Goal: Task Accomplishment & Management: Use online tool/utility

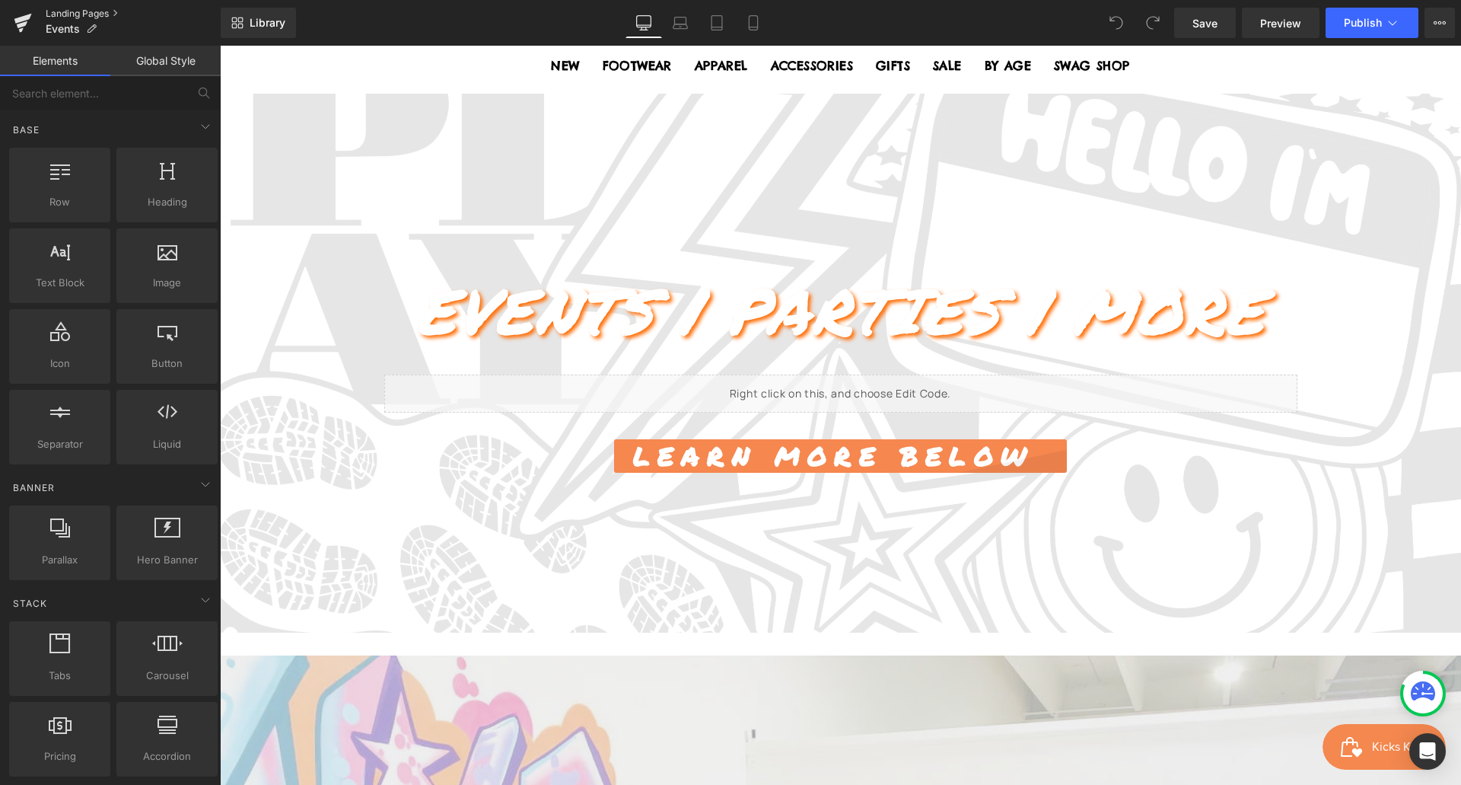
click at [95, 13] on link "Landing Pages" at bounding box center [133, 14] width 175 height 12
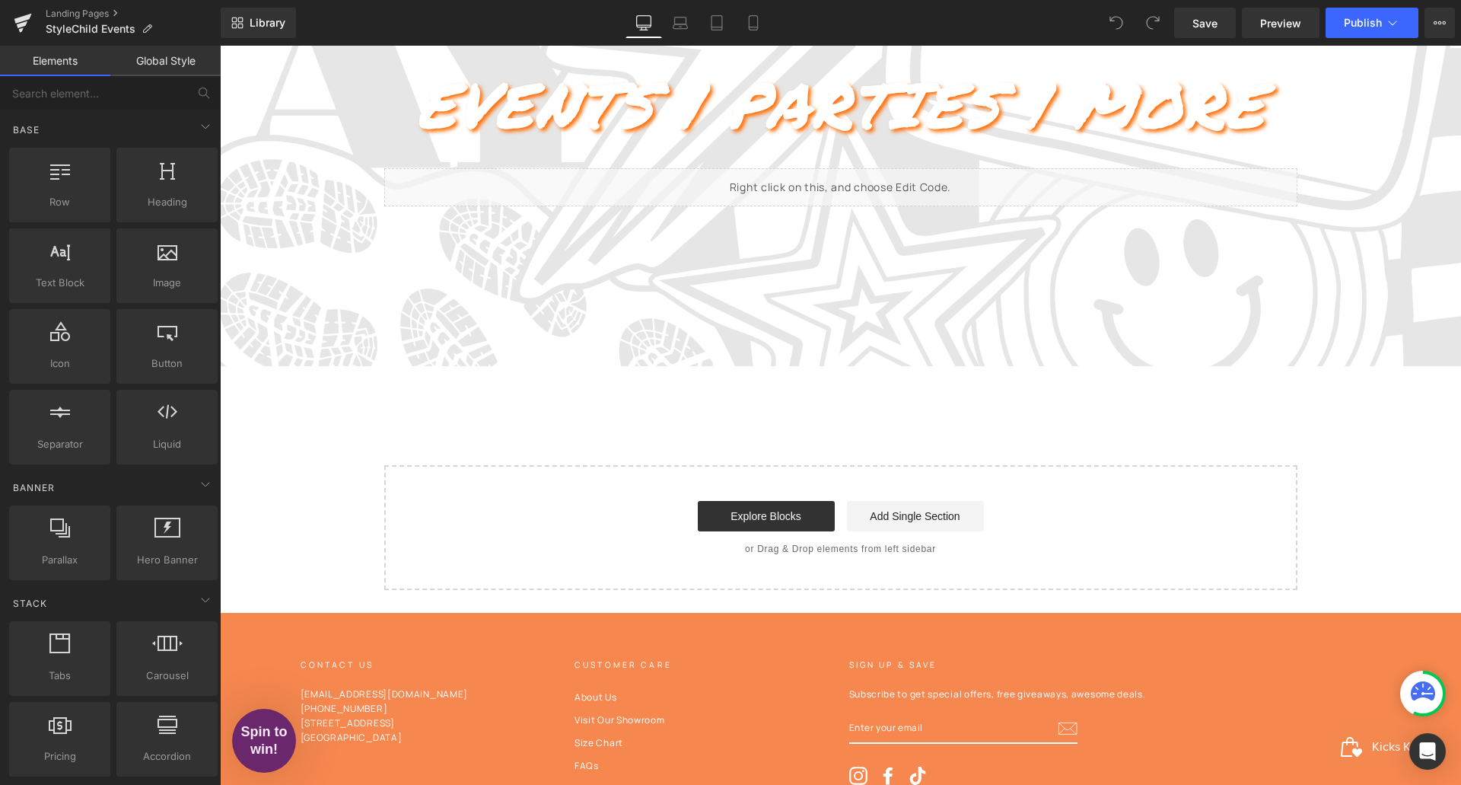
scroll to position [355, 0]
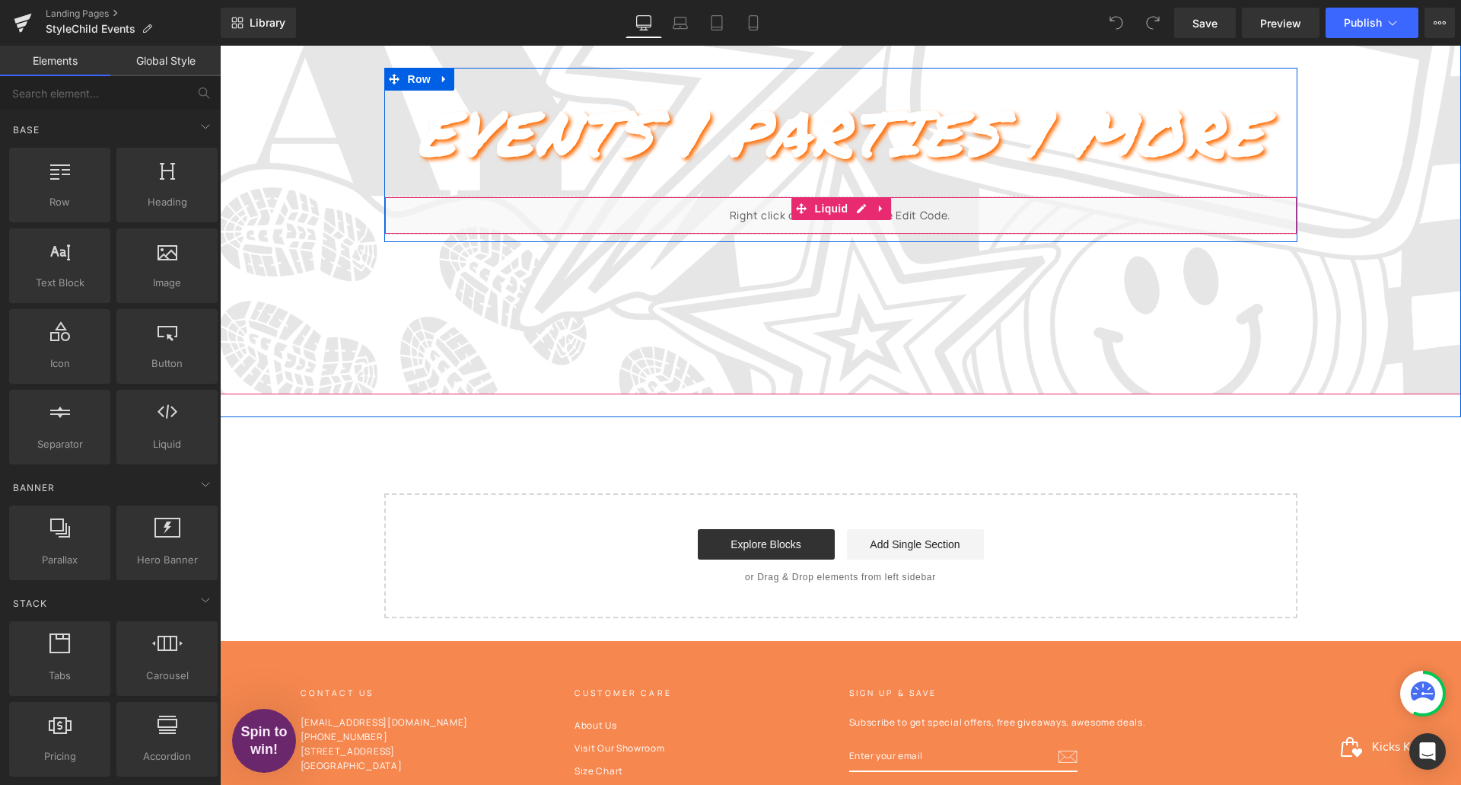
click at [988, 222] on div "Liquid" at bounding box center [840, 215] width 913 height 38
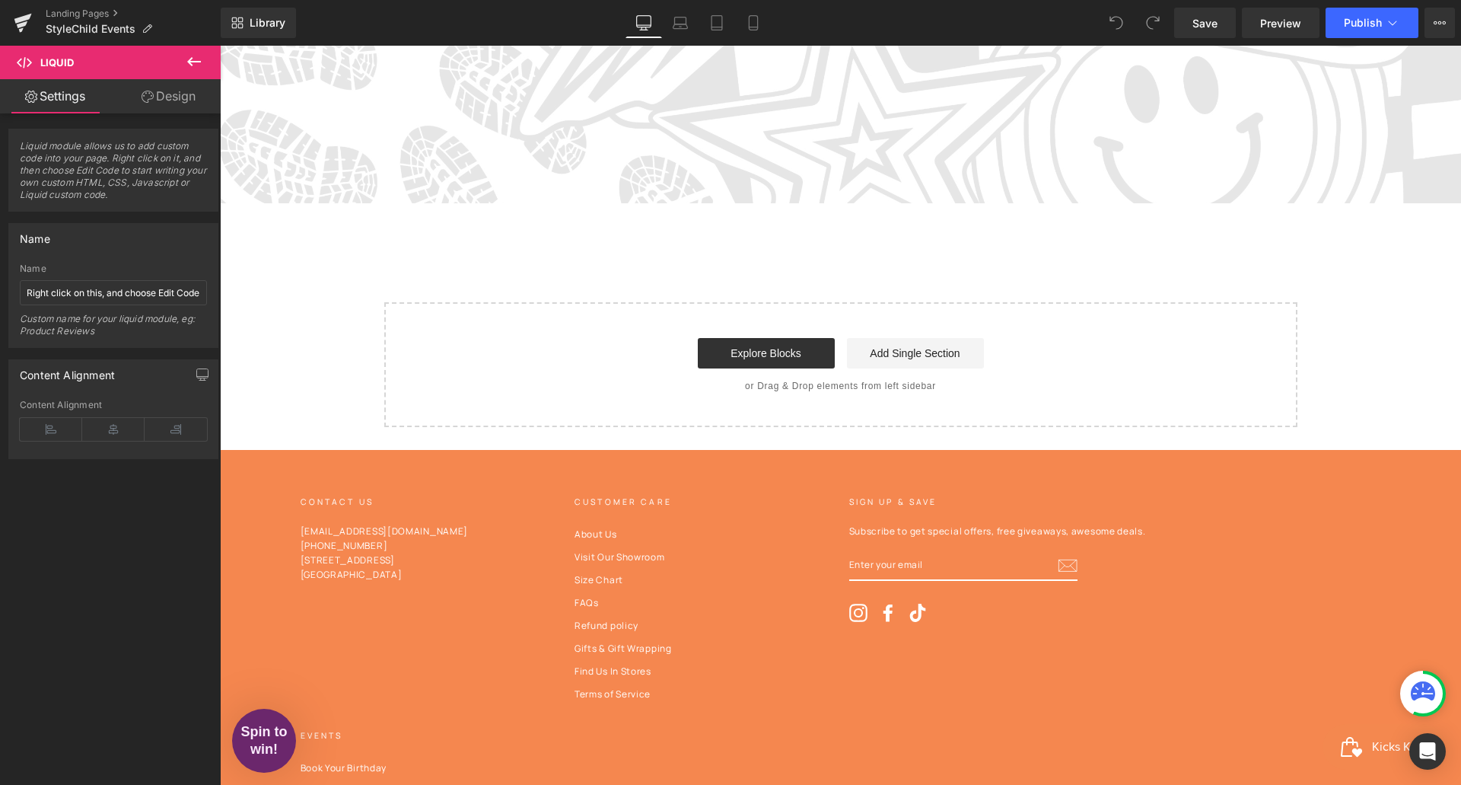
scroll to position [662, 0]
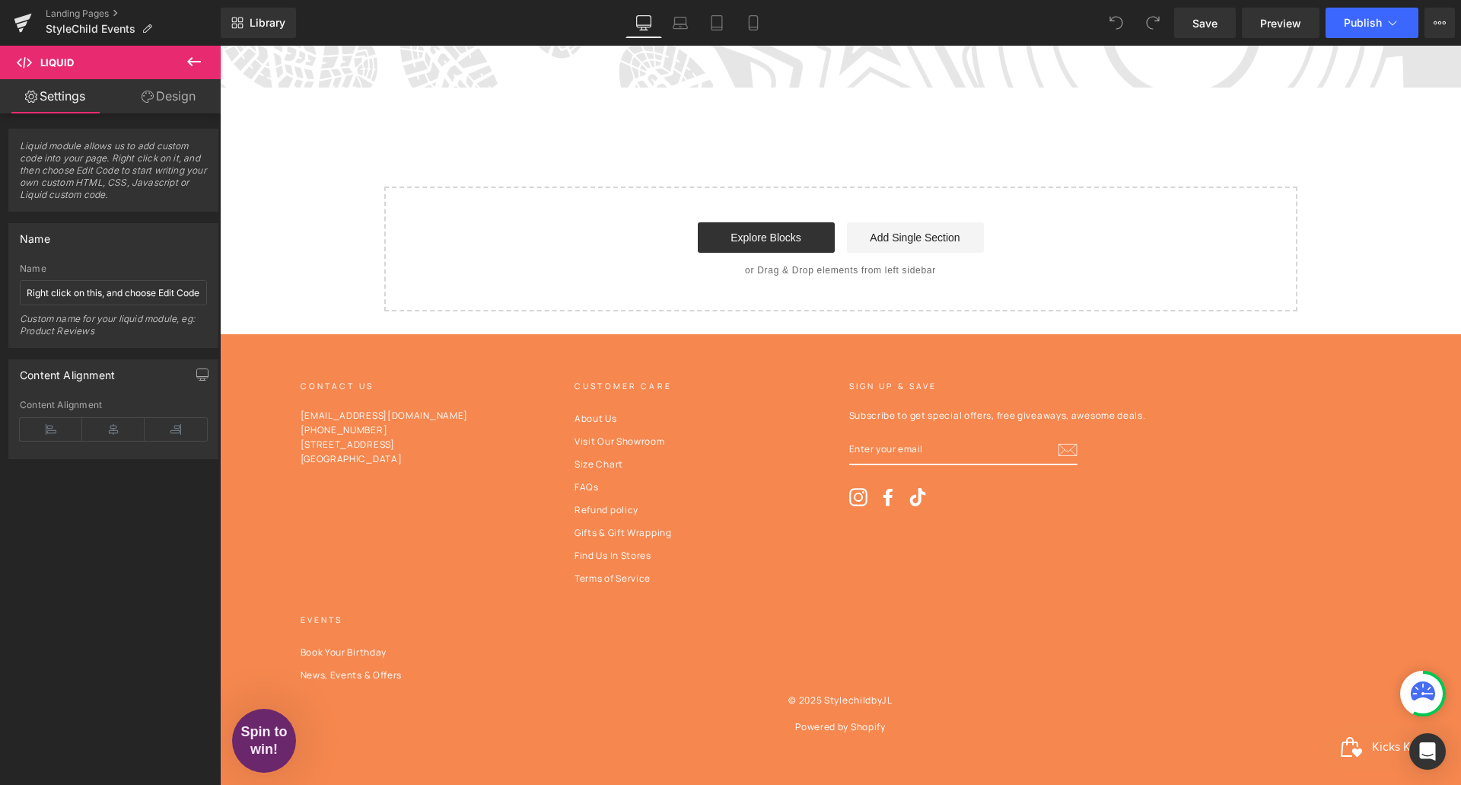
click at [1419, 693] on icon at bounding box center [1423, 690] width 24 height 19
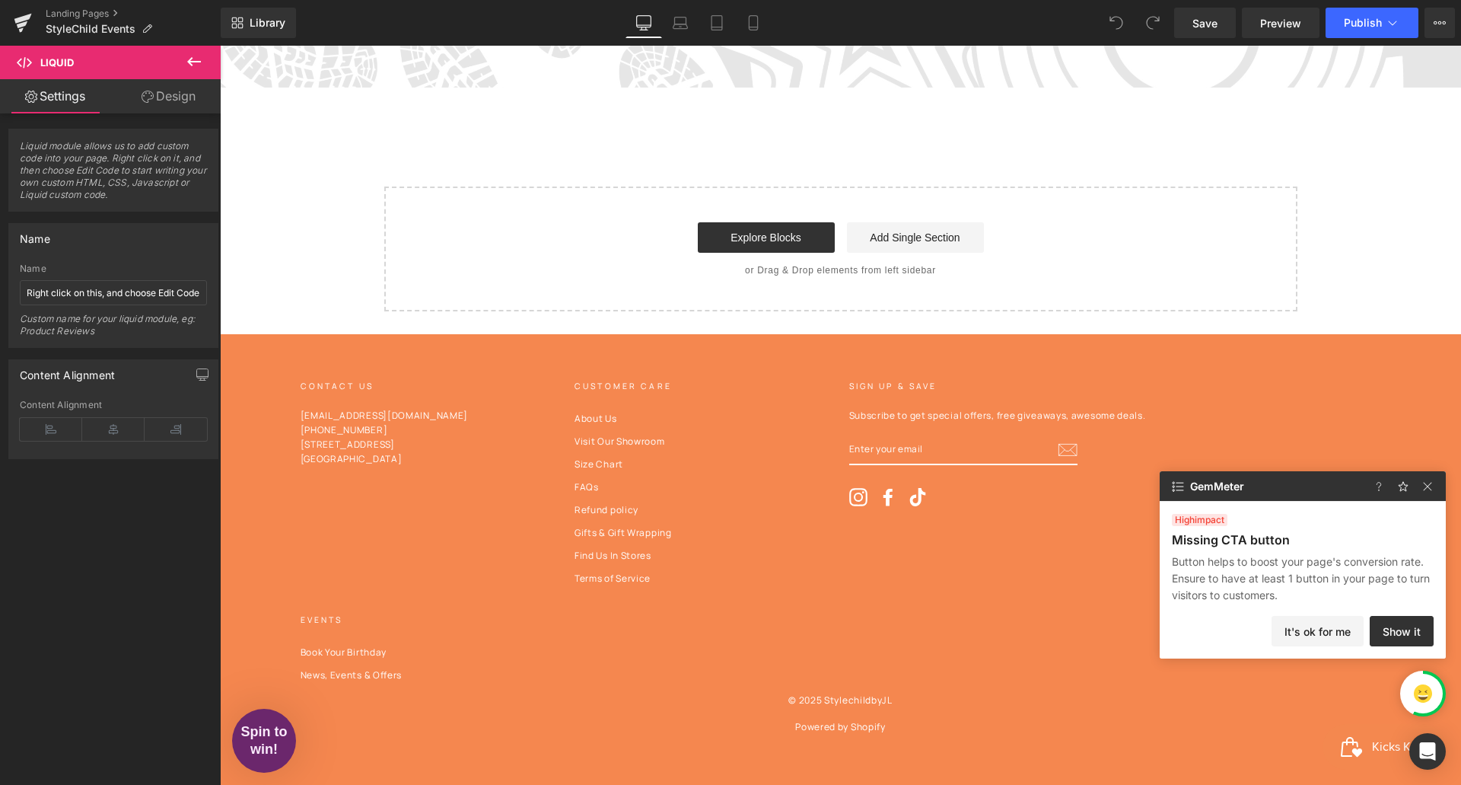
click at [1419, 693] on img at bounding box center [1423, 693] width 18 height 18
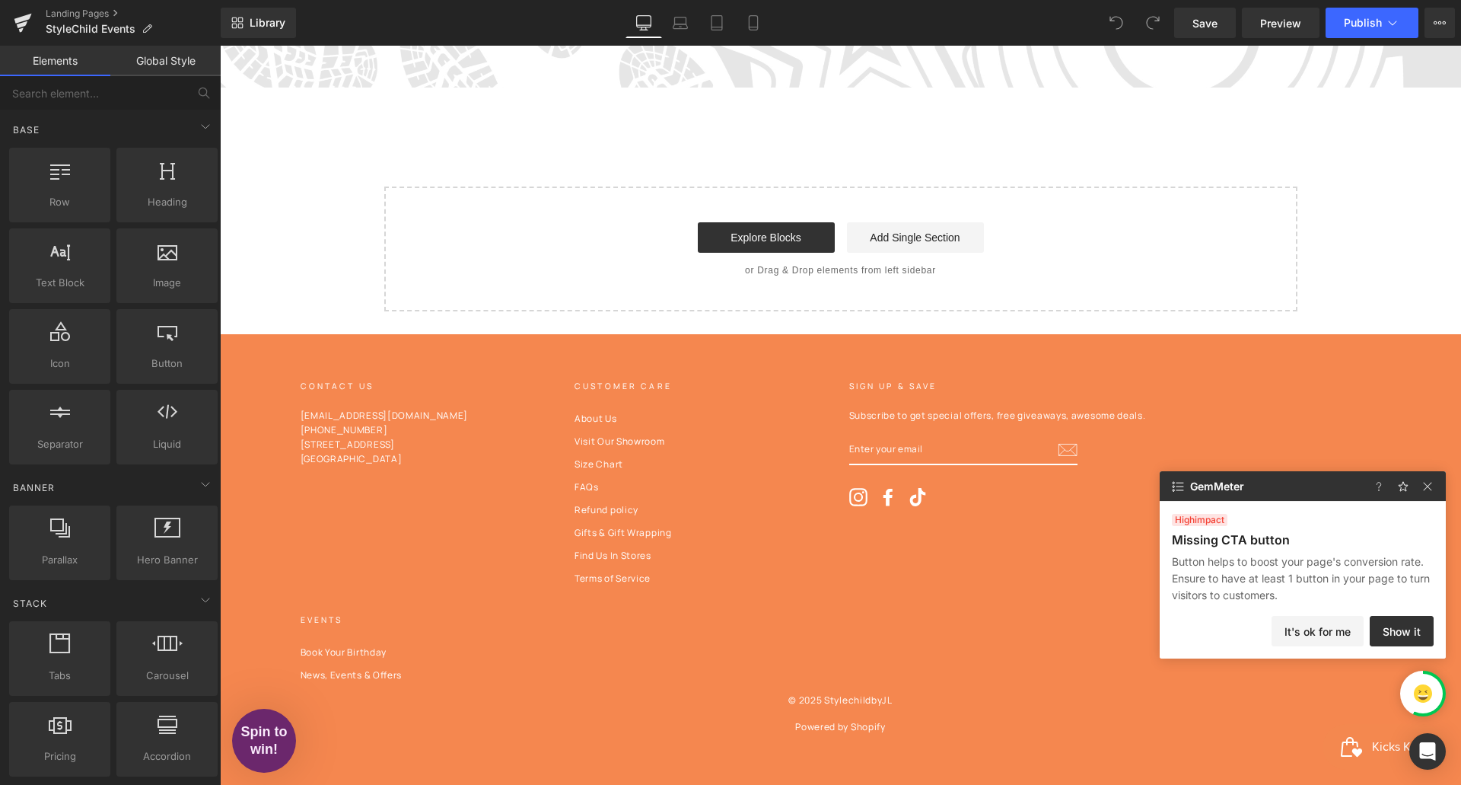
click at [401, 530] on div "CONTACT US CONTACT US Info@StyleChild.com (561) 617-5901 1101 Holland Drive, Su…" at bounding box center [833, 534] width 1098 height 308
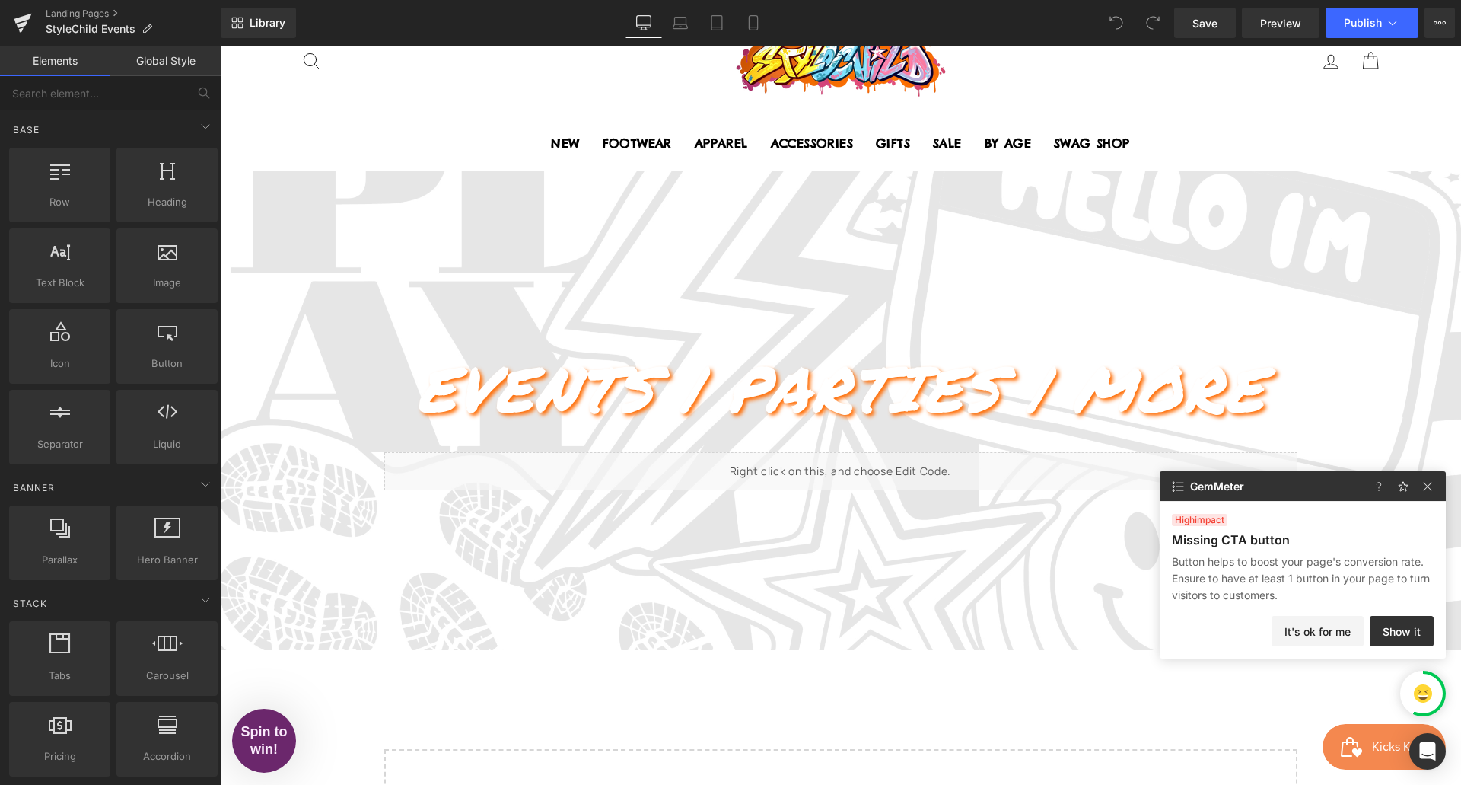
scroll to position [0, 0]
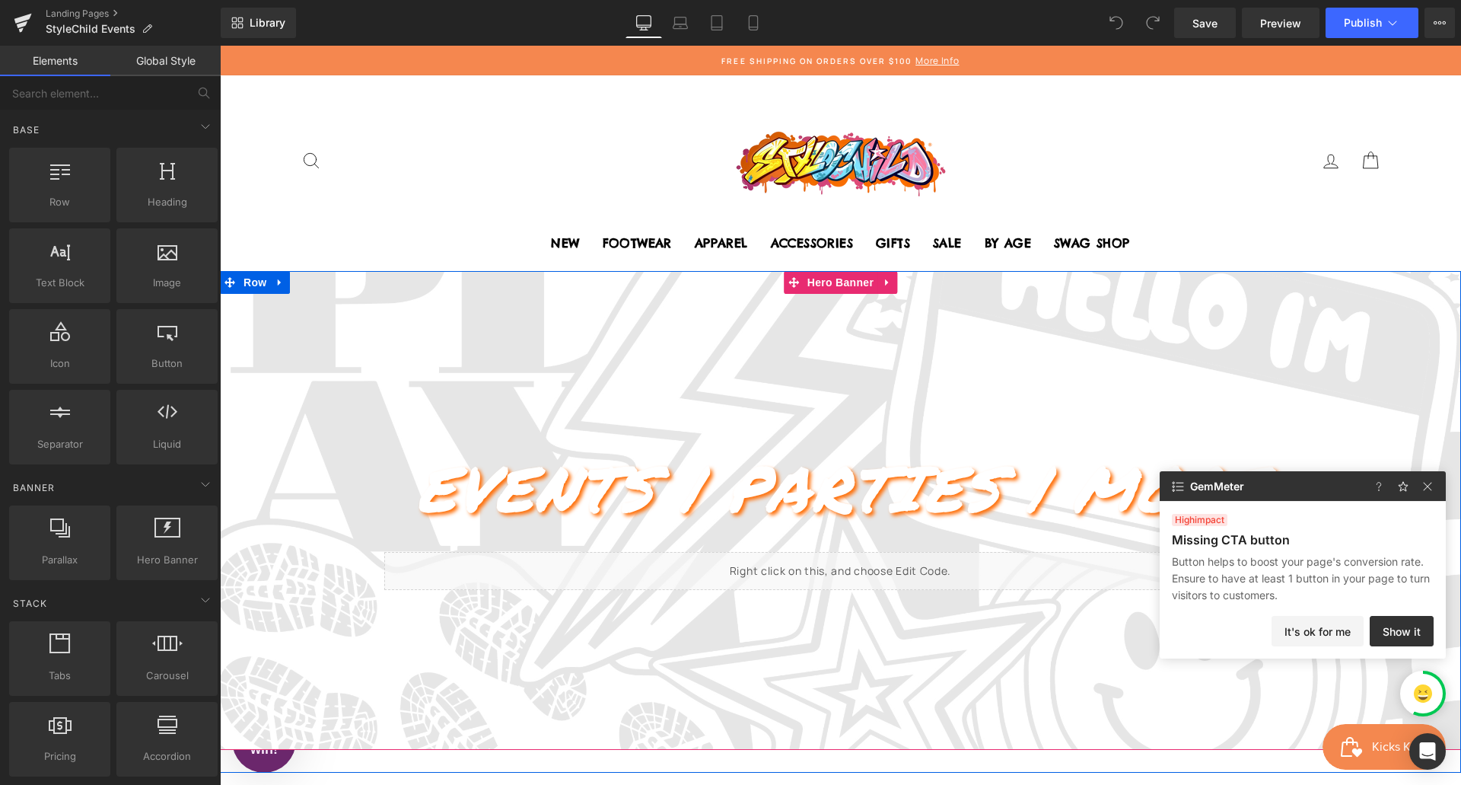
click at [440, 341] on div at bounding box center [840, 511] width 1241 height 480
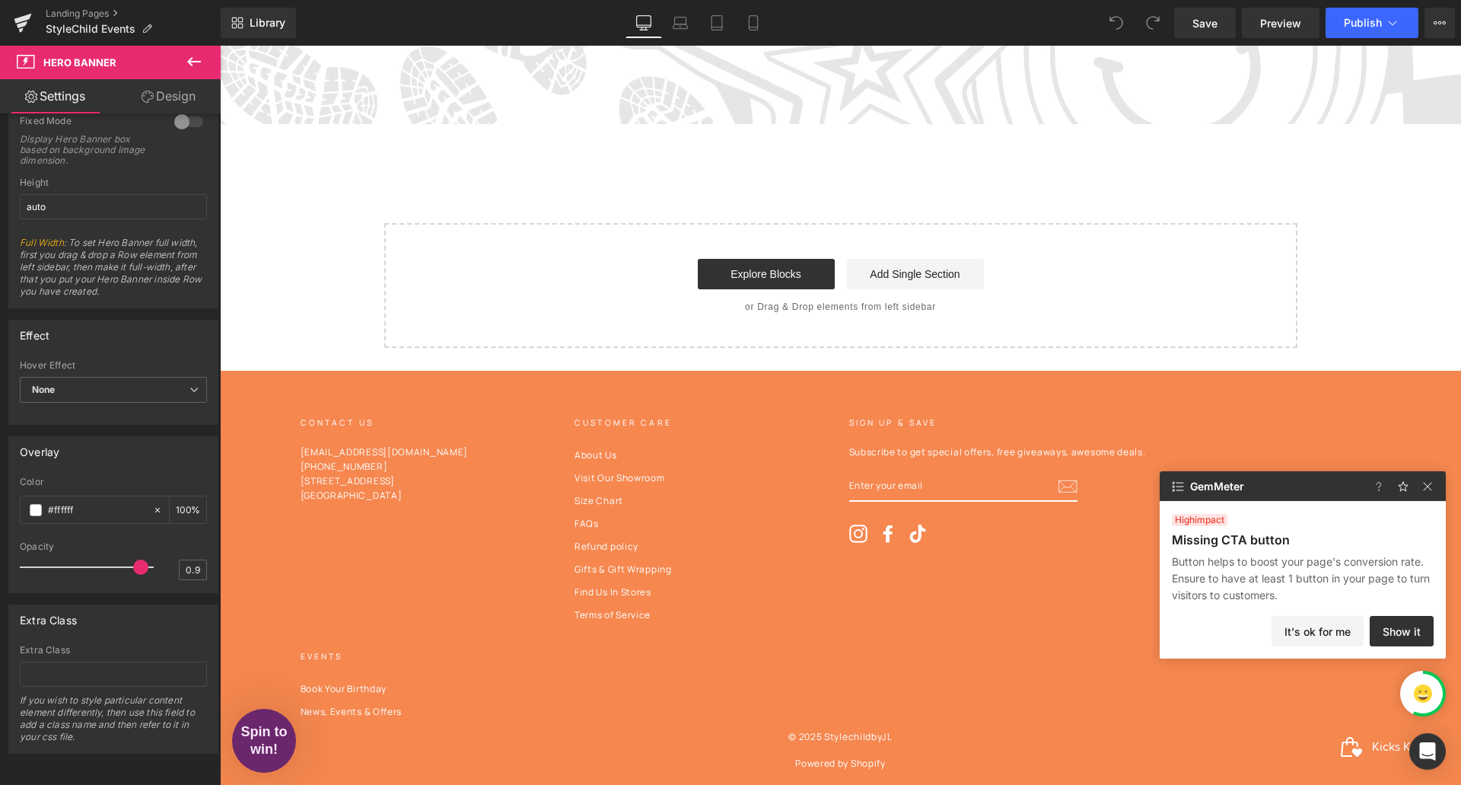
scroll to position [662, 0]
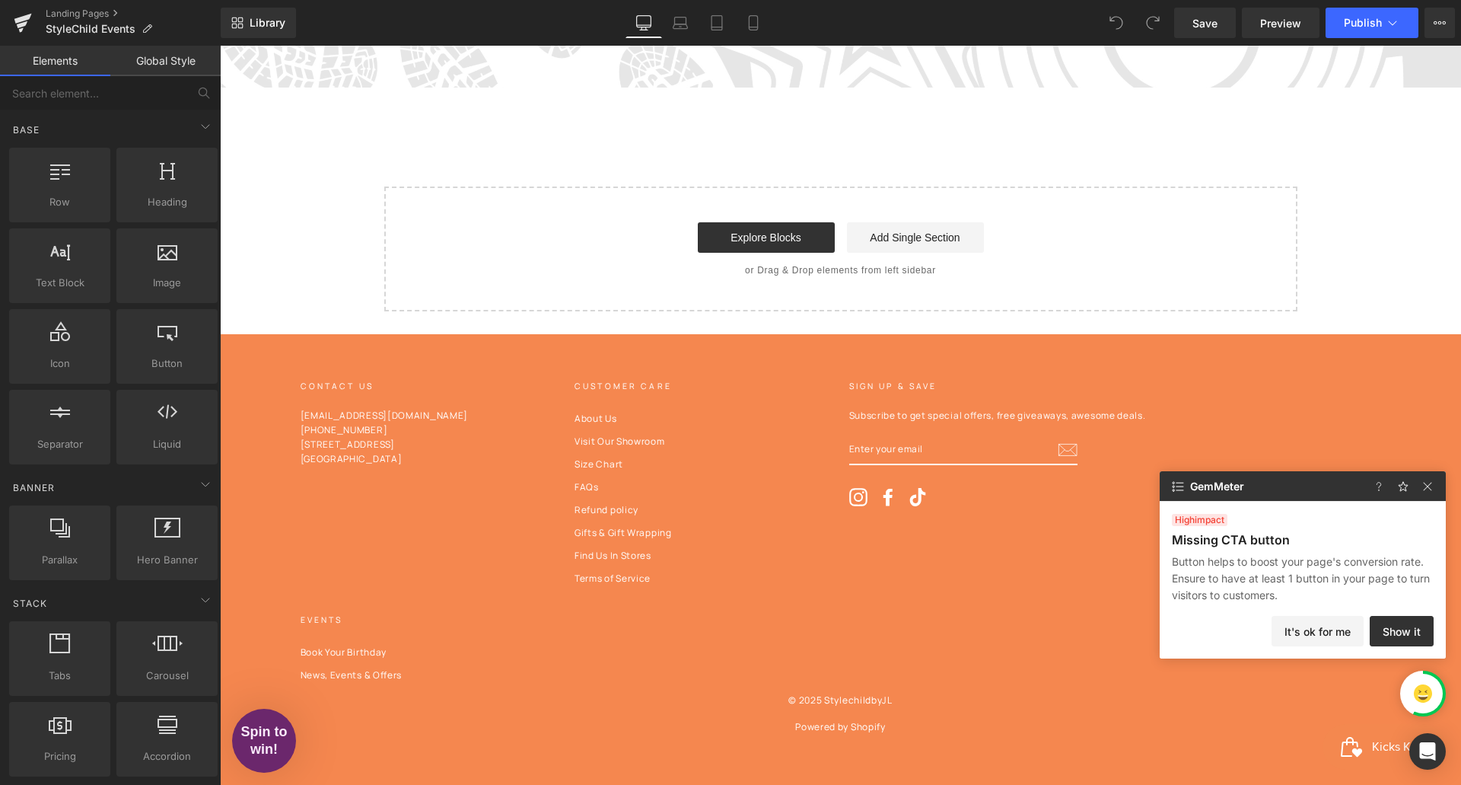
click at [757, 369] on footer "CONTACT US CONTACT US Info@StyleChild.com (561) 617-5901 1101 Holland Drive, Su…" at bounding box center [840, 559] width 1241 height 451
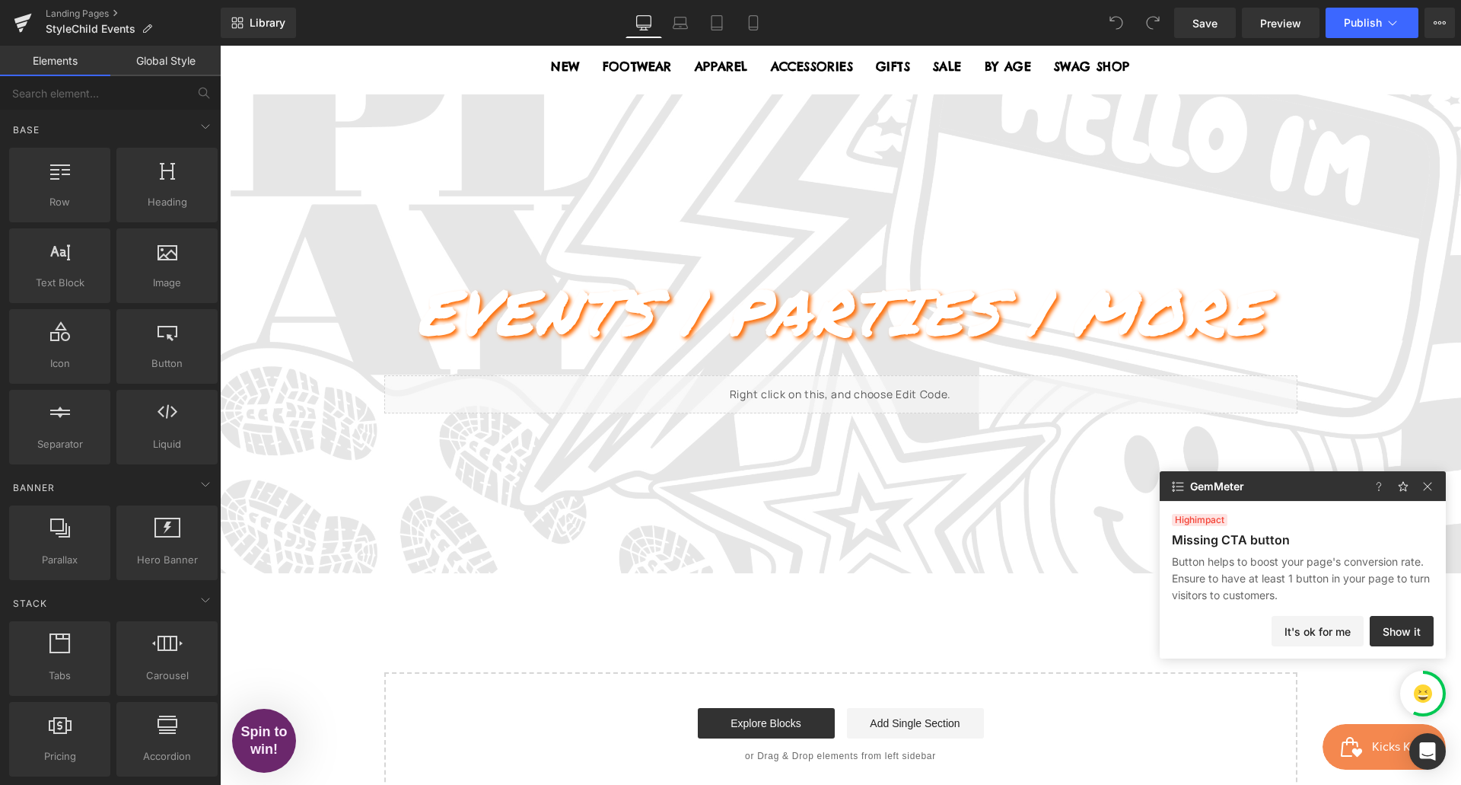
scroll to position [0, 0]
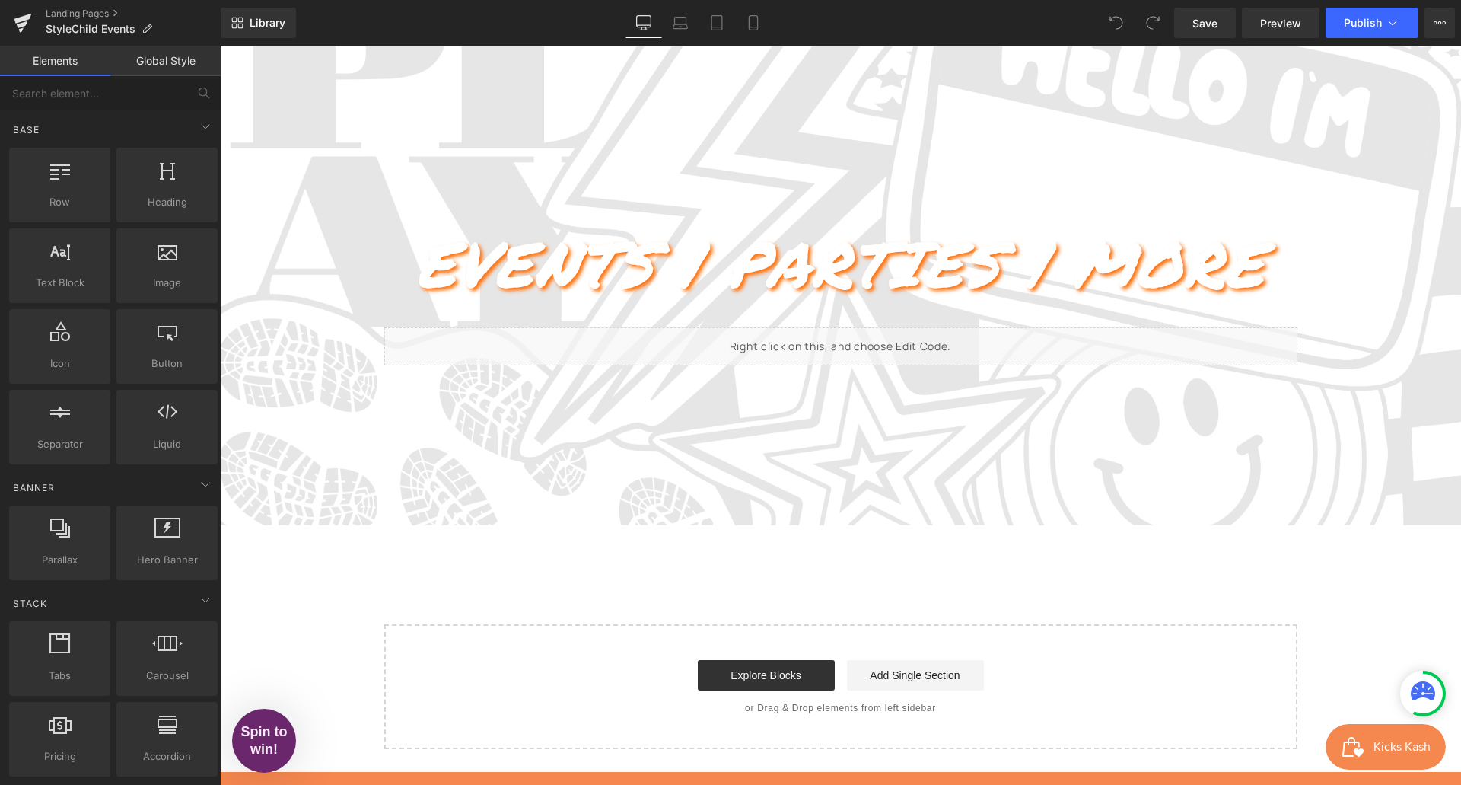
scroll to position [129, 0]
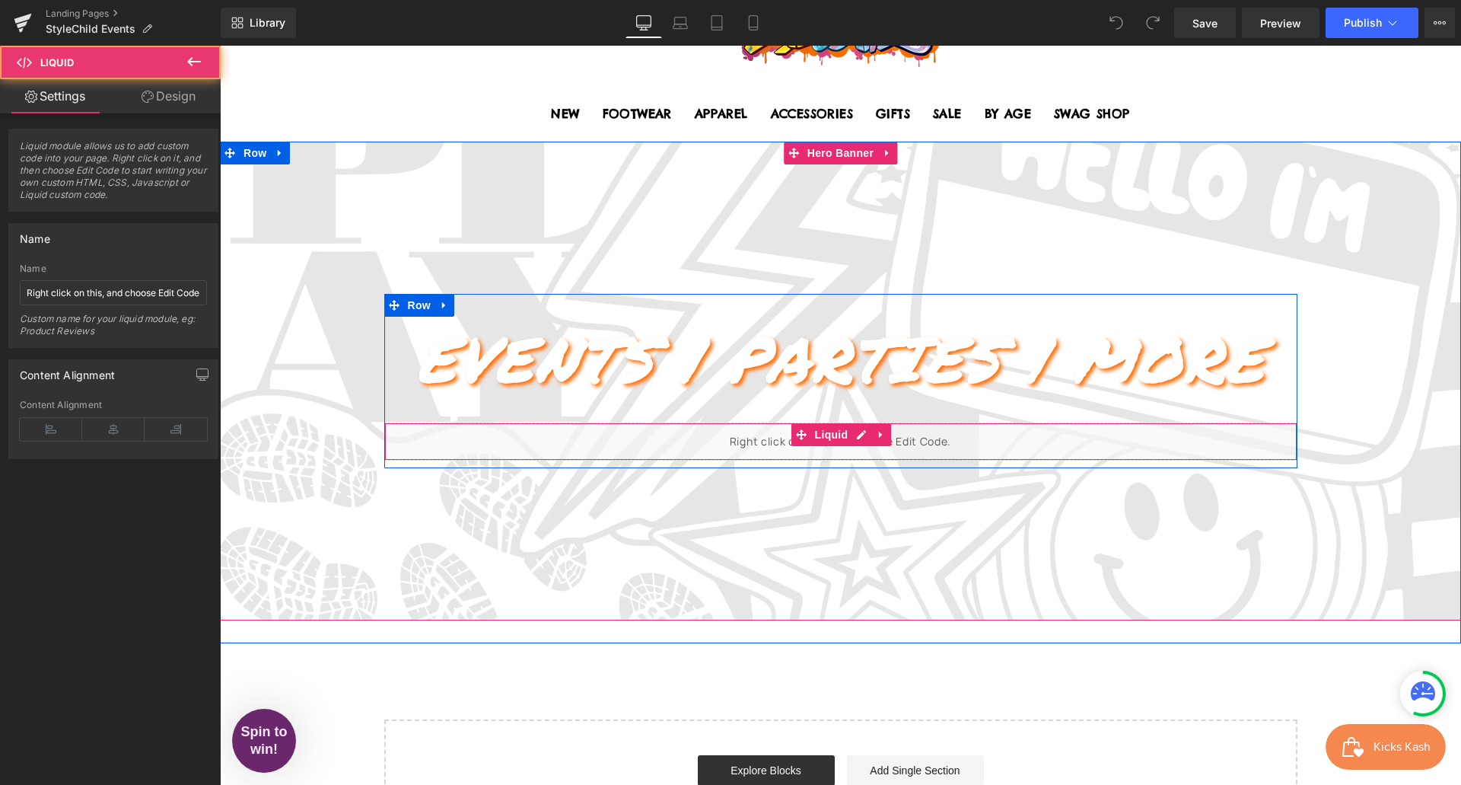
click at [652, 437] on div "Liquid" at bounding box center [840, 441] width 913 height 38
click at [830, 429] on span "Liquid" at bounding box center [831, 434] width 41 height 23
click at [859, 431] on div "Liquid" at bounding box center [840, 441] width 913 height 38
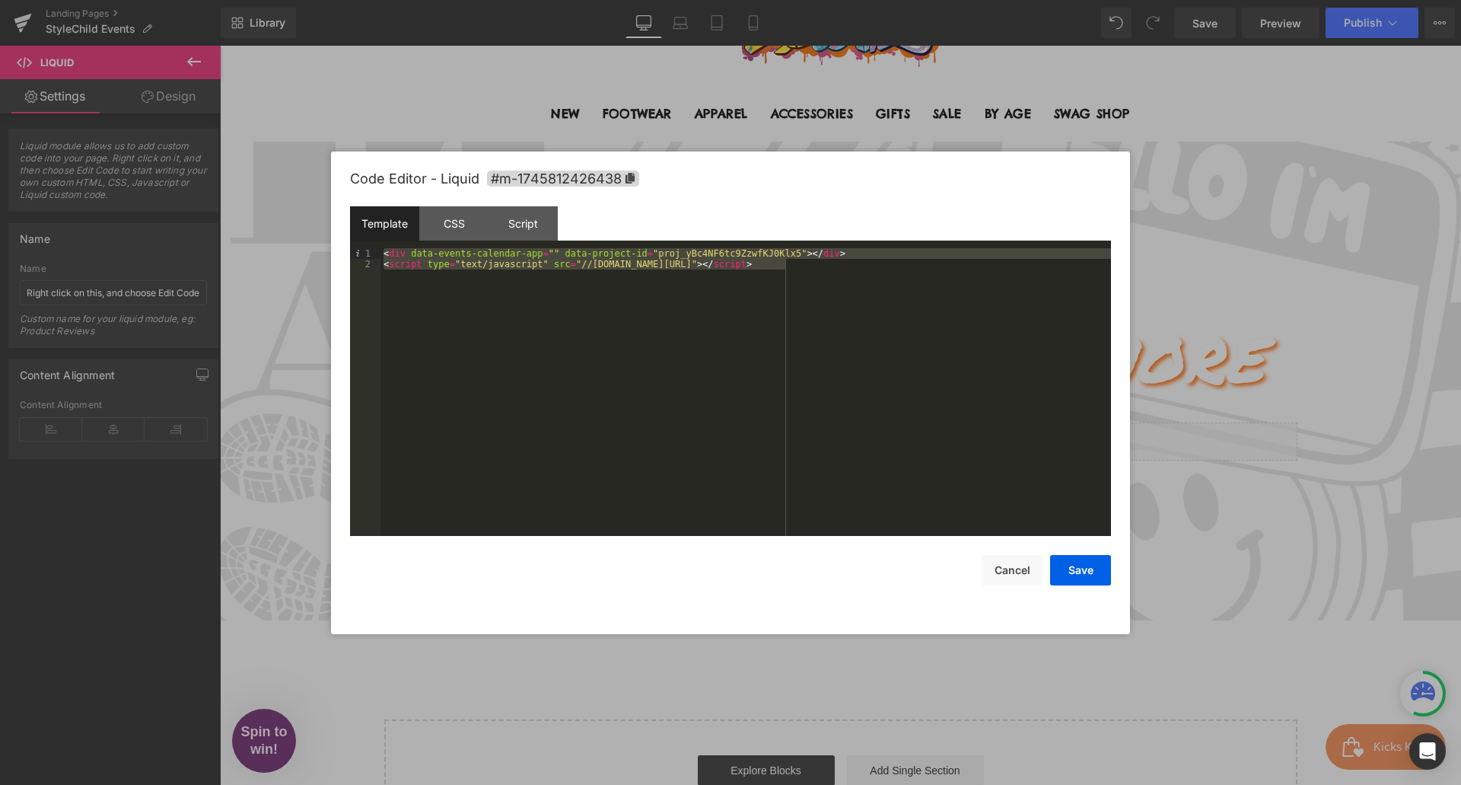
drag, startPoint x: 819, startPoint y: 265, endPoint x: 331, endPoint y: 231, distance: 489.1
click at [331, 231] on div "Code Editor - Liquid #m-1745812426438 Template CSS Script Data 1 2 < div data-e…" at bounding box center [730, 392] width 799 height 483
